Goal: Task Accomplishment & Management: Manage account settings

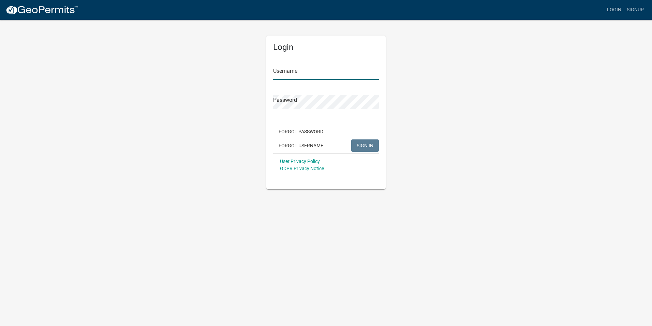
type input "[PERSON_NAME][EMAIL_ADDRESS][PERSON_NAME][DOMAIN_NAME]"
click at [369, 144] on span "SIGN IN" at bounding box center [365, 144] width 17 height 5
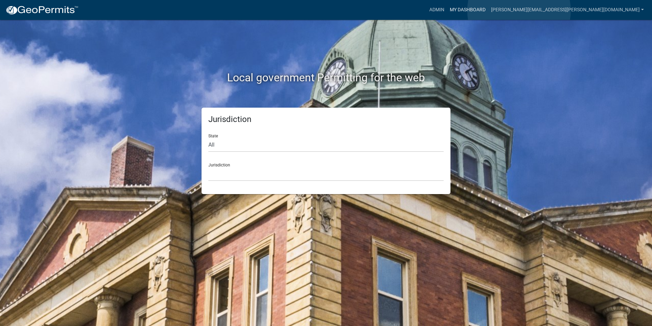
click at [489, 11] on link "My Dashboard" at bounding box center [467, 9] width 41 height 13
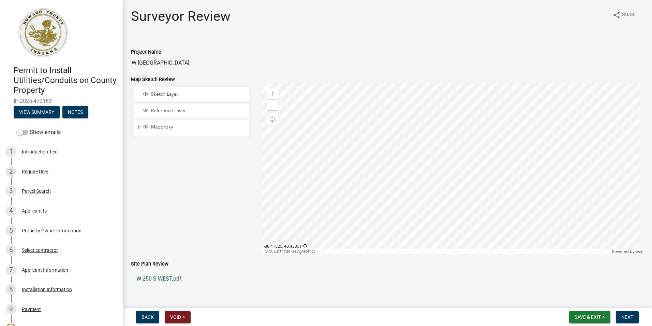
click at [167, 278] on link "W 250 S WEST.pdf" at bounding box center [387, 278] width 513 height 16
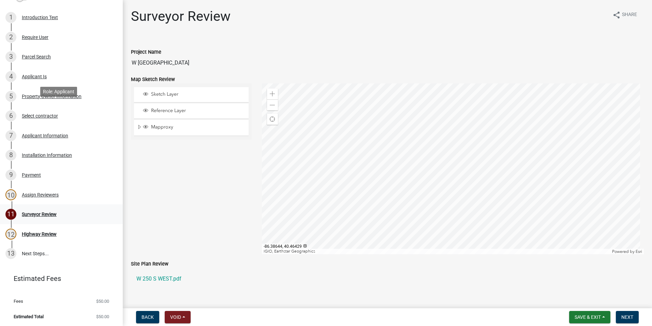
scroll to position [135, 0]
